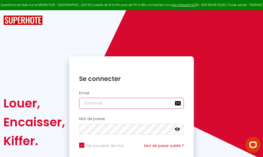
click at [135, 103] on input "email" at bounding box center [131, 103] width 105 height 11
type input "m"
checkbox input "true"
type input "ma"
checkbox input "true"
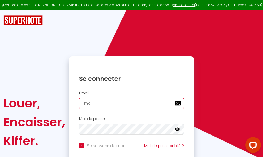
type input "mar"
checkbox input "true"
type input "marc"
checkbox input "true"
type input "marcd"
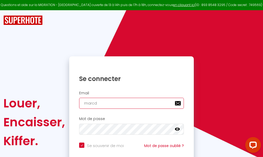
checkbox input "true"
type input "marcdp"
checkbox input "true"
type input "marcdpo"
checkbox input "true"
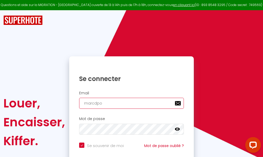
type input "marcdpoz"
checkbox input "true"
type input "marcdpoz."
checkbox input "true"
type input "marcdpoz.l"
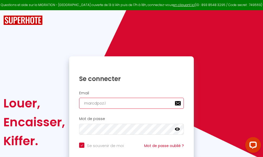
checkbox input "true"
type input "marcdpoz.lo"
checkbox input "true"
type input "marcdpoz.loc"
checkbox input "true"
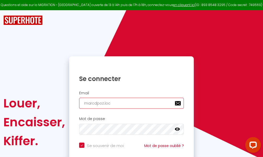
type input "marcdpoz.loca"
checkbox input "true"
type input "marcdpoz.locat"
checkbox input "true"
type input "marcdpoz.locati"
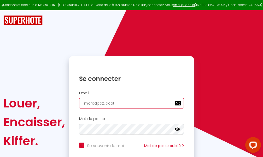
checkbox input "true"
type input "marcdpoz.locatio"
checkbox input "true"
type input "marcdpoz.location"
checkbox input "true"
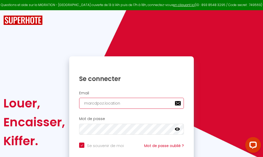
type input "marcdpoz.location@"
checkbox input "true"
type input "marcdpoz.location@g"
checkbox input "true"
type input "marcdpoz.location@gm"
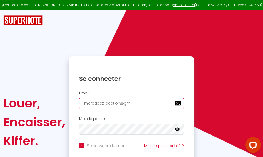
checkbox input "true"
type input "marcdpoz.location@gma"
checkbox input "true"
type input "marcdpoz.location@gmai"
checkbox input "true"
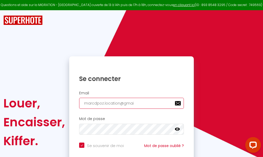
type input "[EMAIL_ADDRESS]"
checkbox input "true"
type input "[EMAIL_ADDRESS]."
checkbox input "true"
type input "marcdpoz.location@gmail.c"
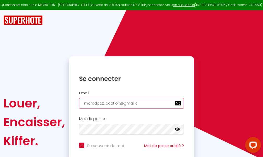
checkbox input "true"
type input "[EMAIL_ADDRESS][DOMAIN_NAME]"
checkbox input "true"
type input "[EMAIL_ADDRESS][DOMAIN_NAME]"
checkbox input "true"
